Goal: Transaction & Acquisition: Purchase product/service

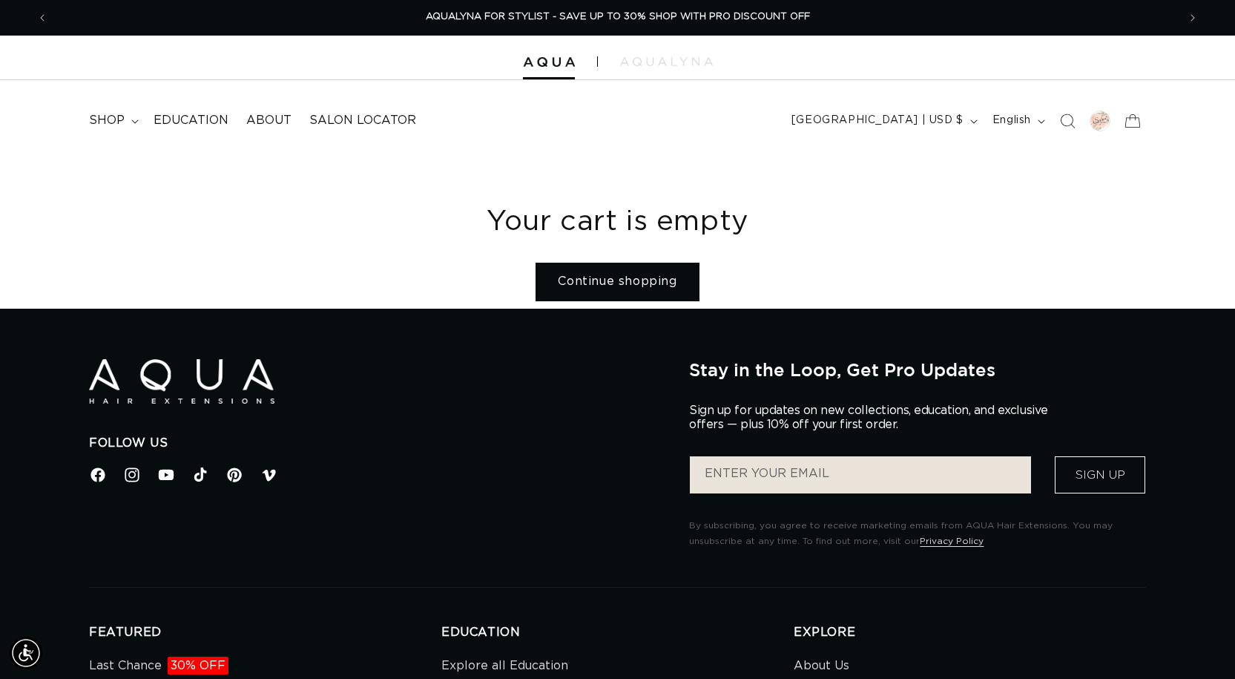
scroll to position [0, 2259]
click at [539, 68] on div at bounding box center [617, 58] width 1235 height 45
click at [111, 114] on span "shop" at bounding box center [107, 121] width 36 height 16
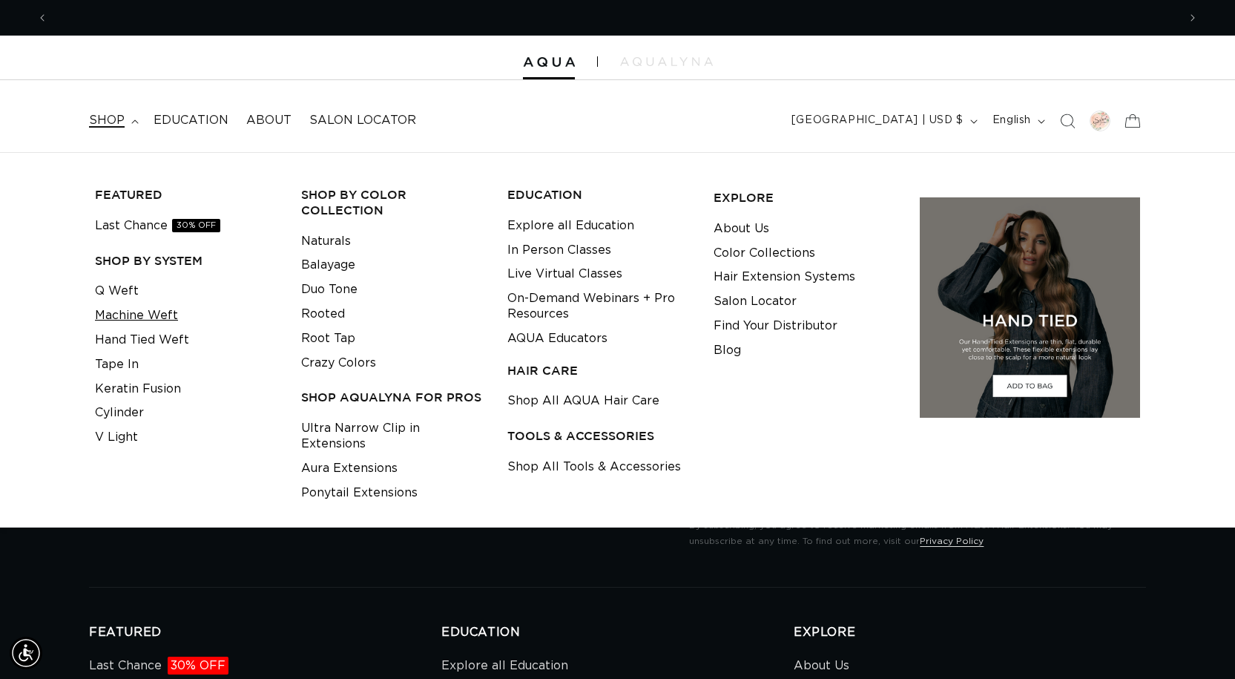
scroll to position [0, 2259]
click at [139, 323] on link "Machine Weft" at bounding box center [136, 315] width 83 height 24
